Goal: Connect with others: Connect with others

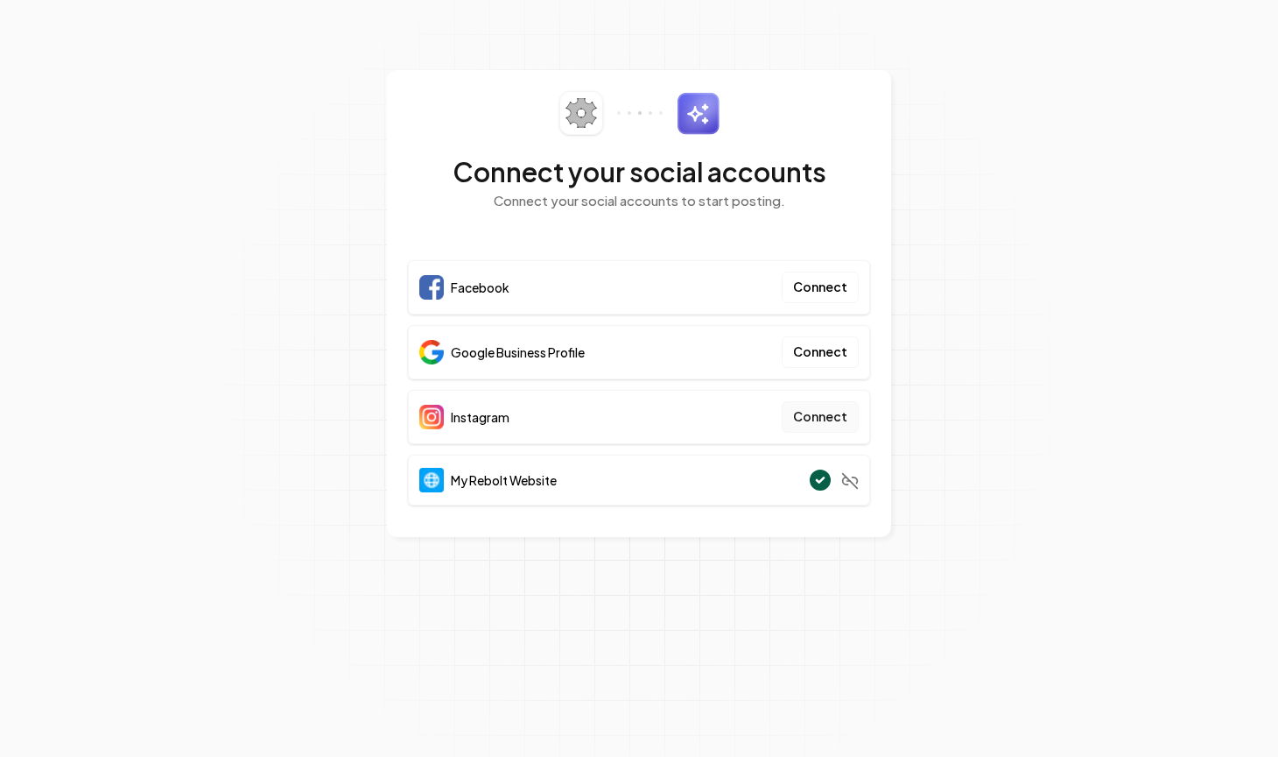
click at [830, 414] on button "Connect" at bounding box center [820, 417] width 77 height 32
click at [820, 420] on button "Connect" at bounding box center [820, 417] width 77 height 32
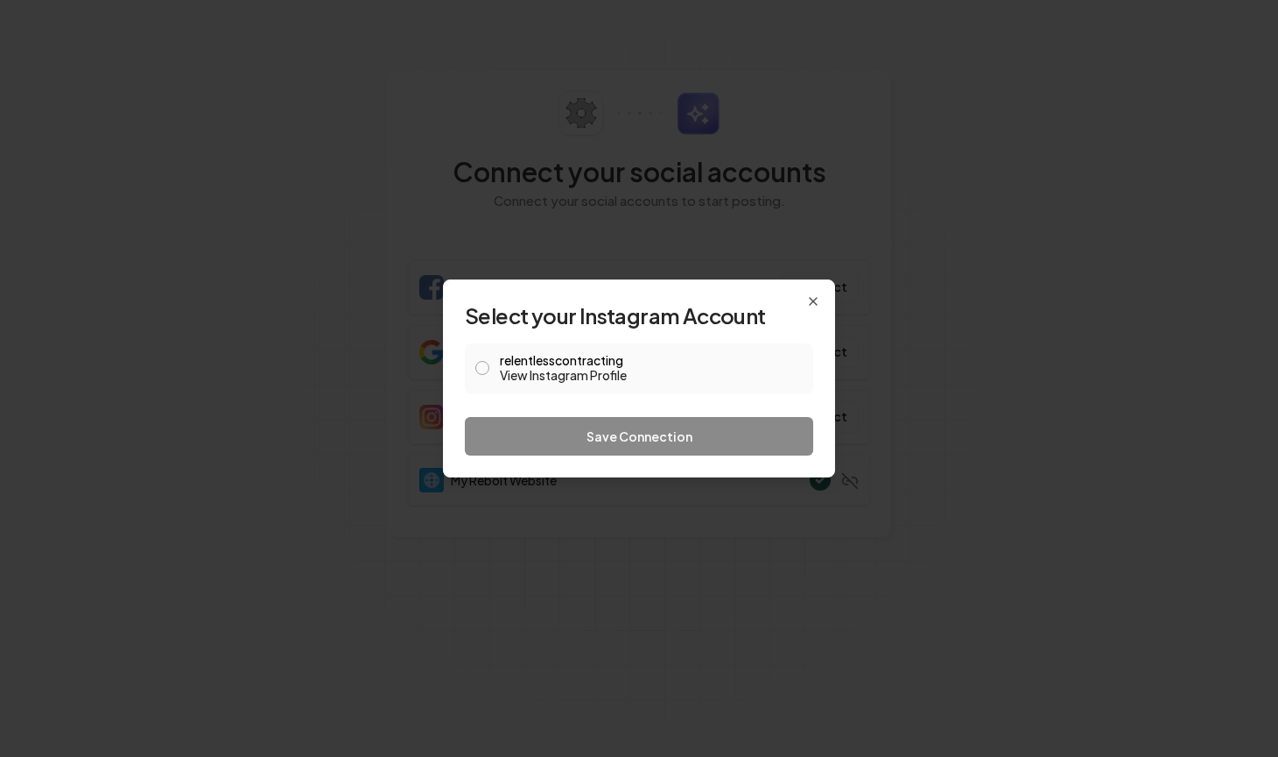
click at [485, 368] on button "relentlesscontracting View Instagram Profile" at bounding box center [482, 368] width 14 height 14
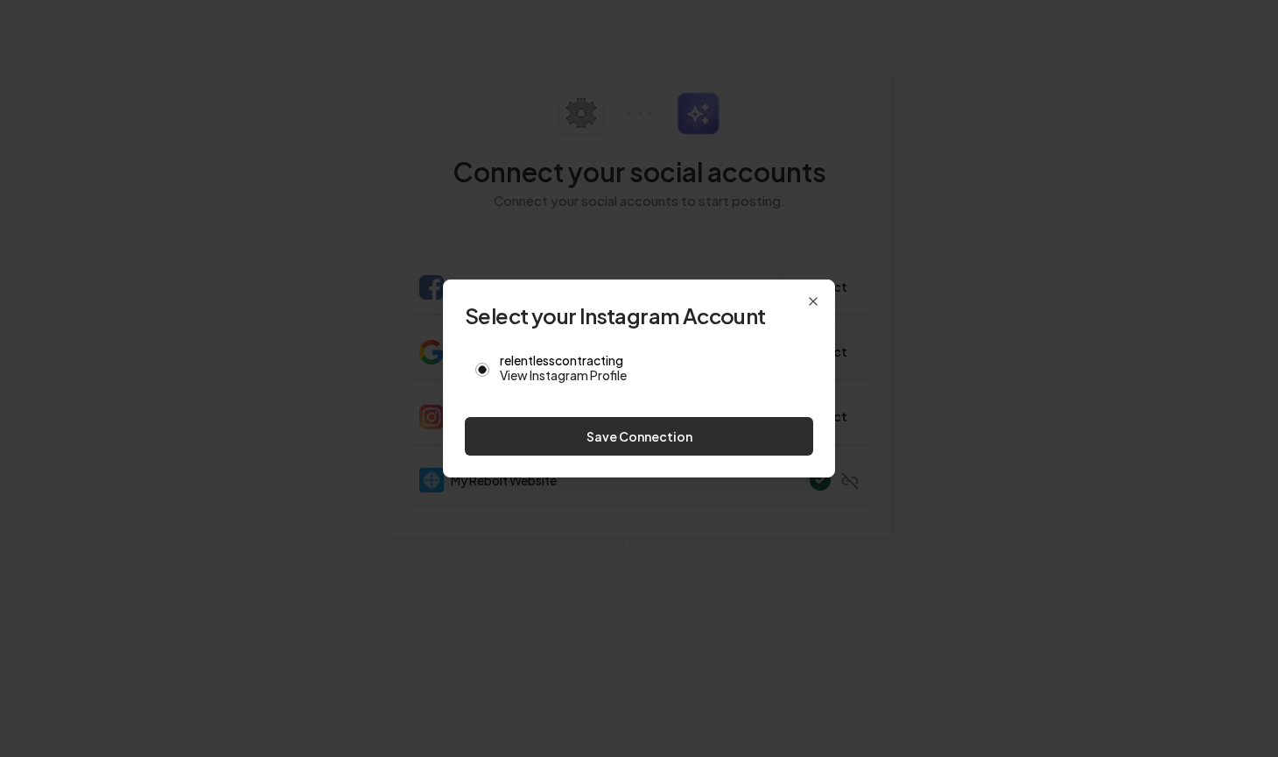
click at [629, 439] on button "Save Connection" at bounding box center [639, 436] width 349 height 39
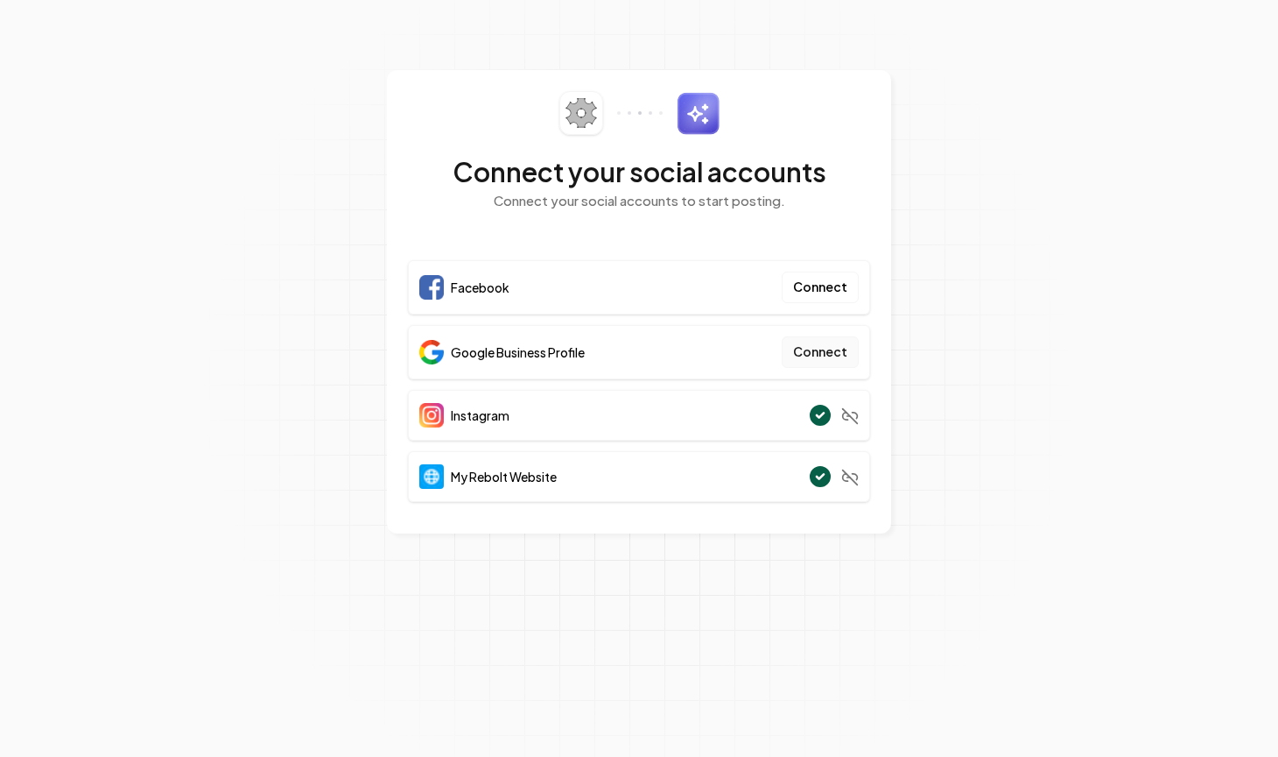
click at [826, 353] on button "Connect" at bounding box center [820, 352] width 77 height 32
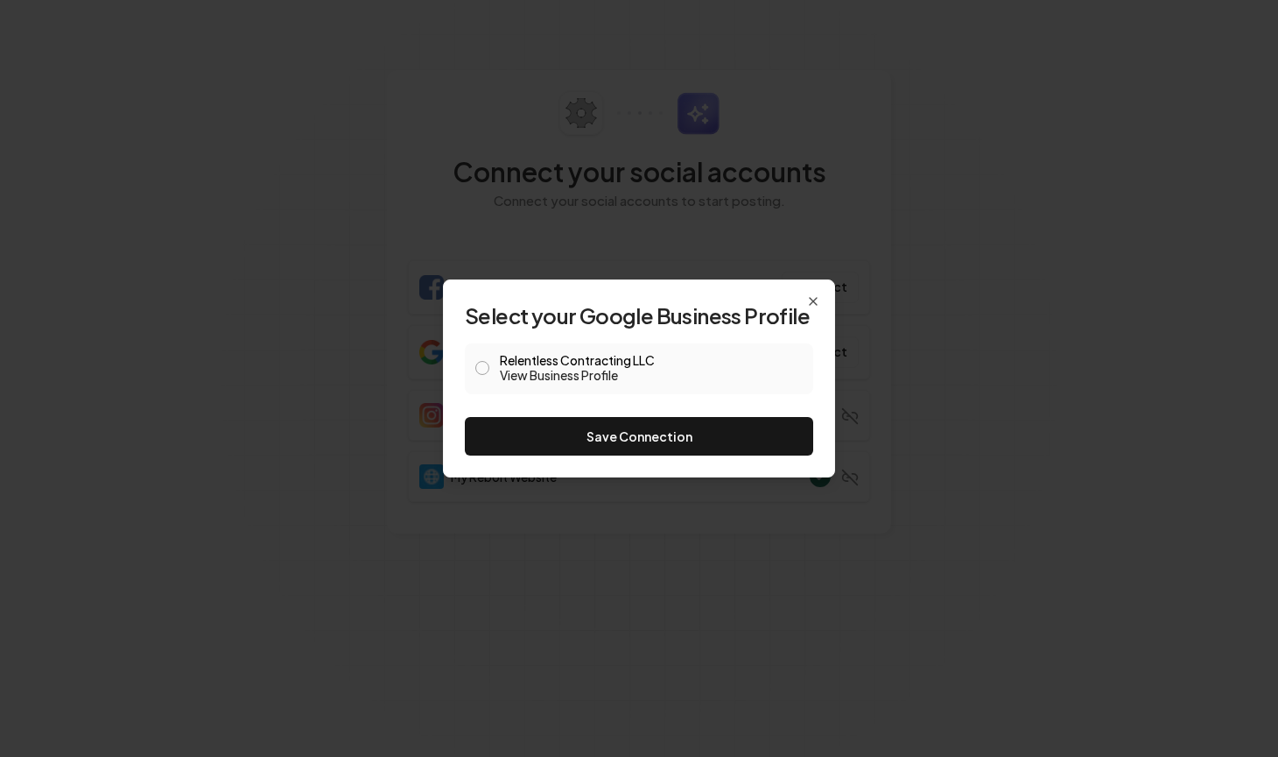
click at [487, 363] on button "Relentless Contracting LLC View Business Profile" at bounding box center [482, 368] width 14 height 14
click at [688, 432] on button "Save Connection" at bounding box center [639, 436] width 349 height 39
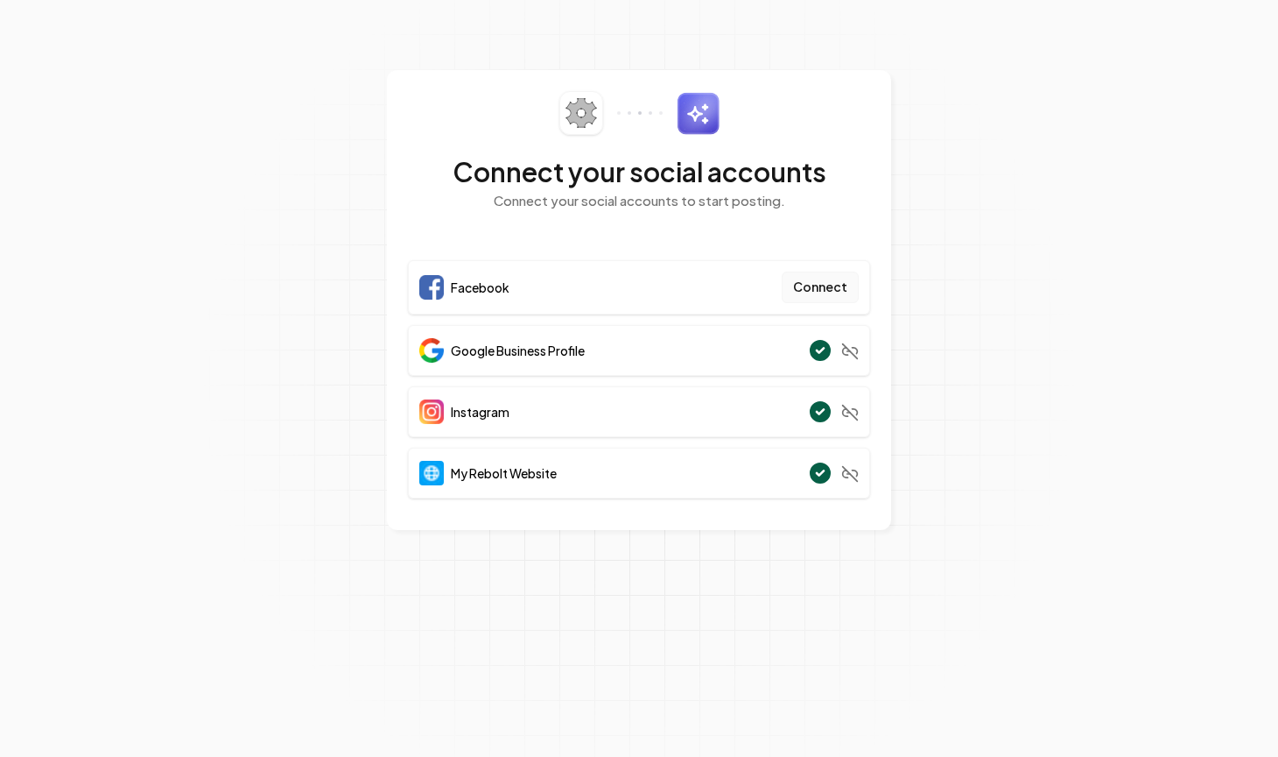
click at [824, 280] on button "Connect" at bounding box center [820, 287] width 77 height 32
click at [815, 291] on button "Connect" at bounding box center [820, 287] width 77 height 32
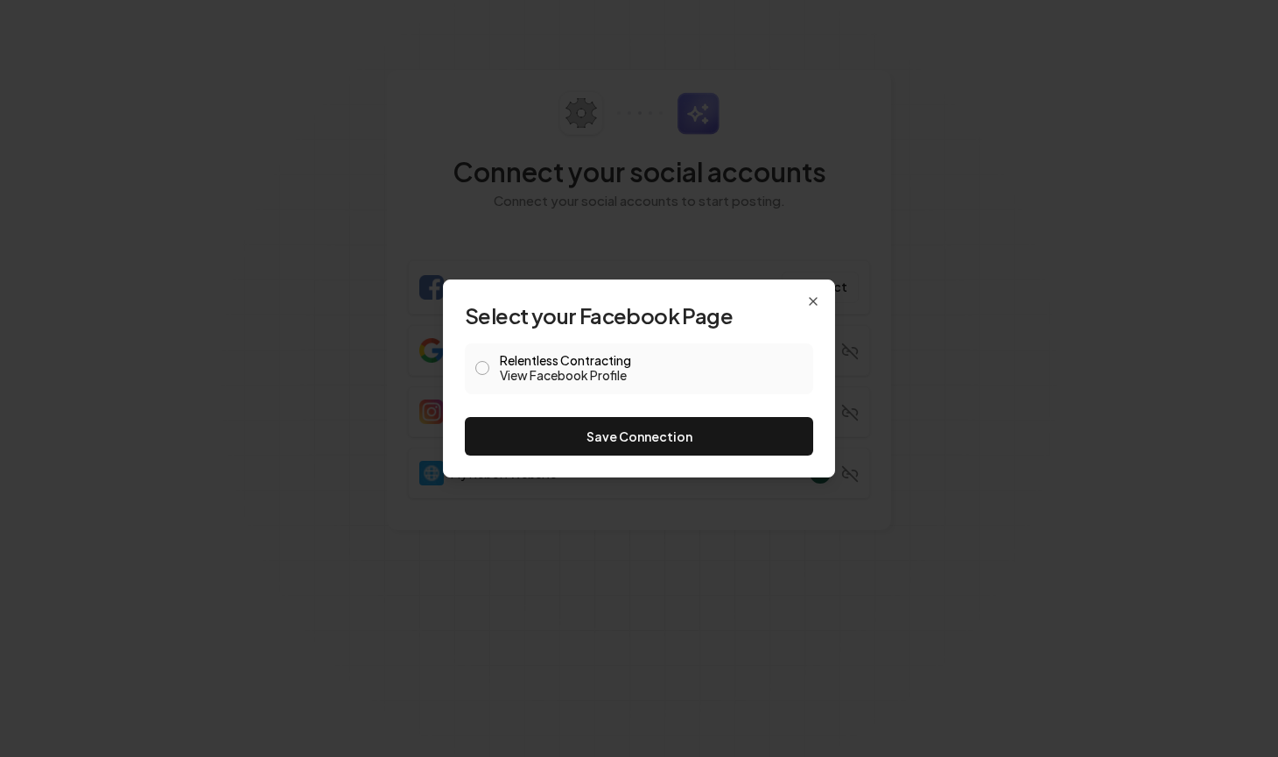
click at [489, 368] on button "Relentless Contracting View Facebook Profile" at bounding box center [482, 368] width 14 height 14
click at [602, 433] on button "Save Connection" at bounding box center [639, 436] width 349 height 39
